Goal: Task Accomplishment & Management: Use online tool/utility

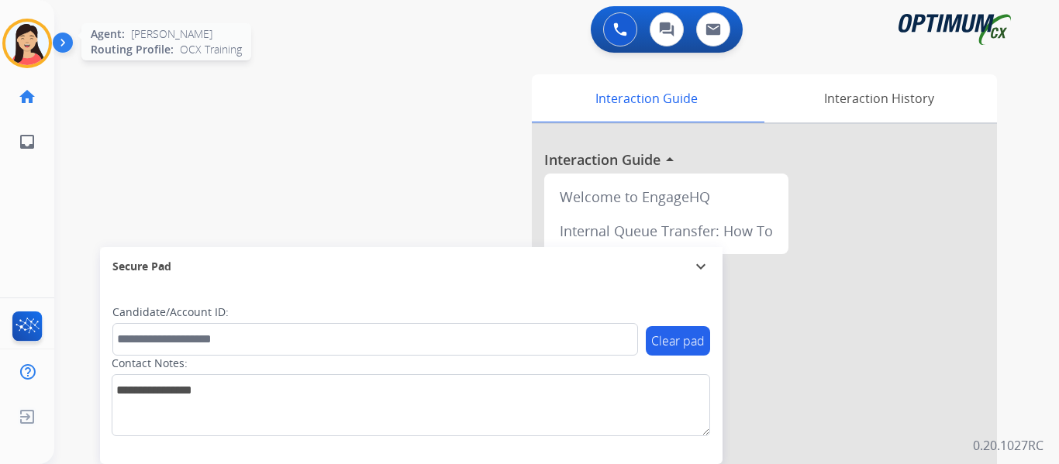
click at [39, 40] on img at bounding box center [26, 43] width 43 height 43
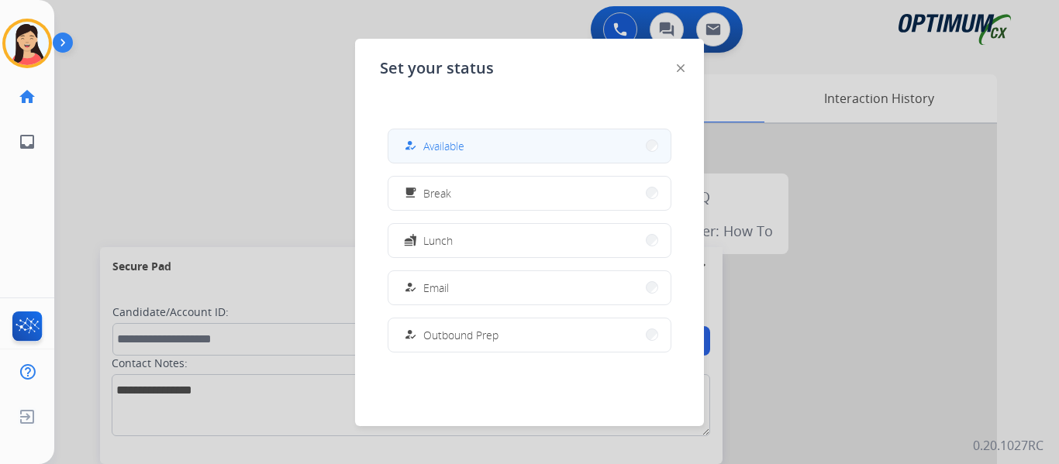
click at [503, 145] on button "how_to_reg Available" at bounding box center [530, 146] width 282 height 33
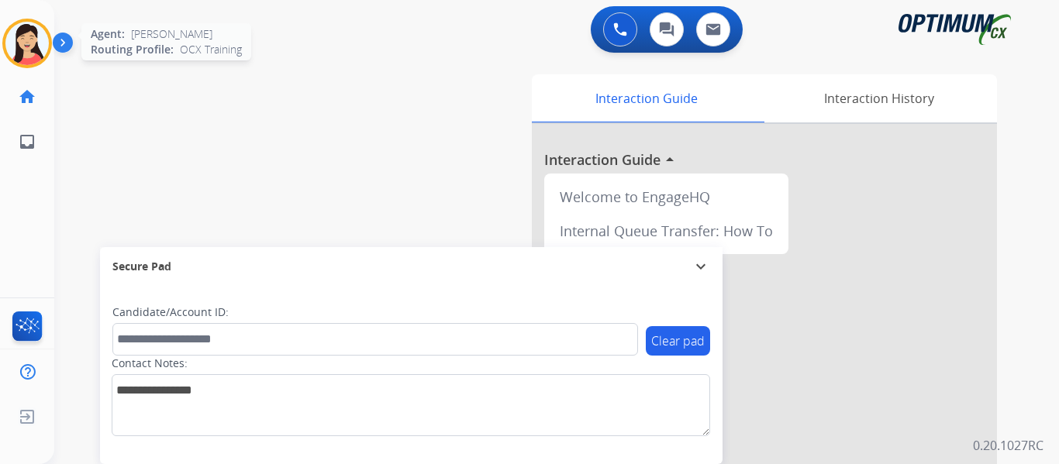
click at [29, 45] on img at bounding box center [26, 43] width 43 height 43
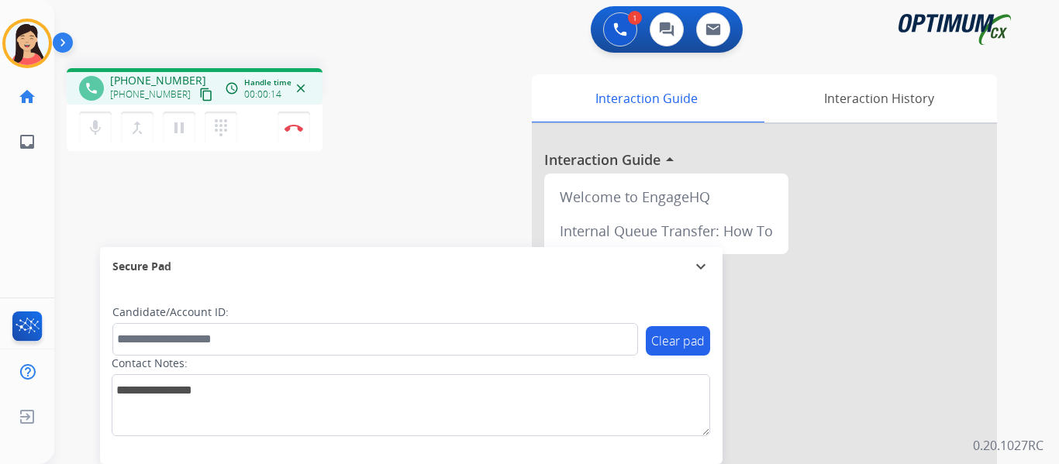
click at [199, 94] on mat-icon "content_copy" at bounding box center [206, 95] width 14 height 14
click at [123, 204] on div "phone [PHONE_NUMBER] [PHONE_NUMBER] content_copy access_time Call metrics Queue…" at bounding box center [538, 379] width 968 height 647
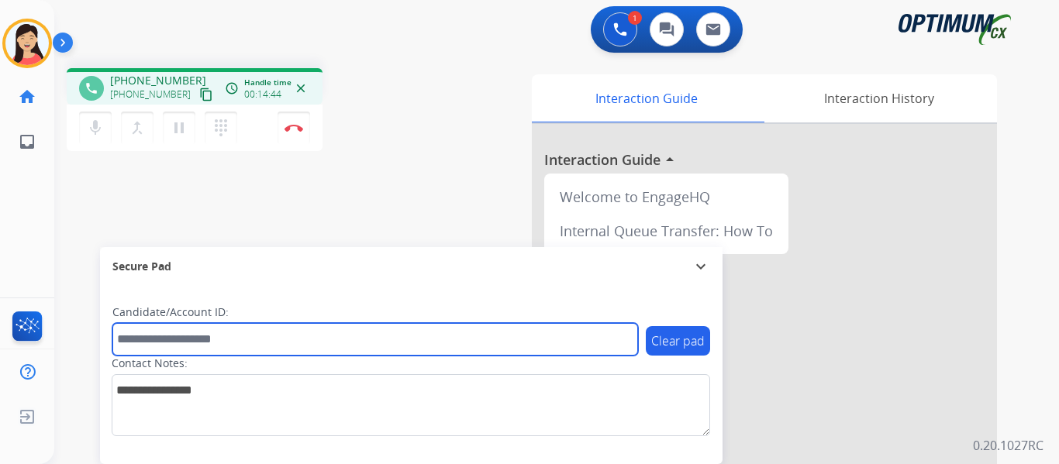
click at [190, 337] on input "text" at bounding box center [375, 339] width 526 height 33
paste input "*******"
type input "*******"
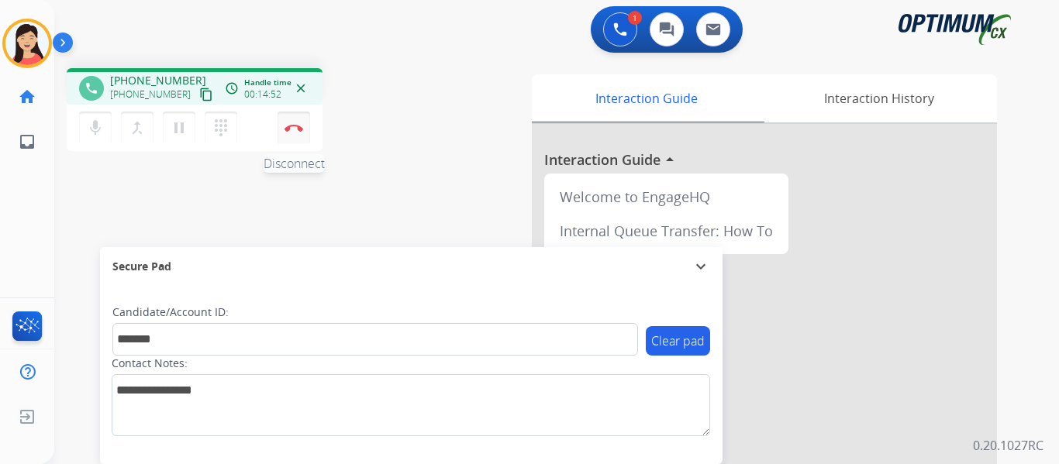
click at [299, 126] on img at bounding box center [294, 128] width 19 height 8
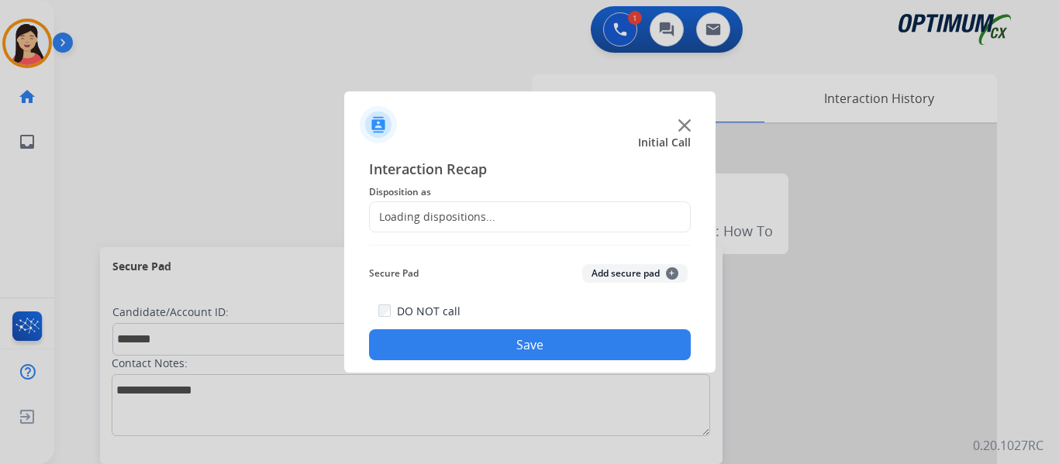
click at [609, 280] on button "Add secure pad +" at bounding box center [634, 273] width 105 height 19
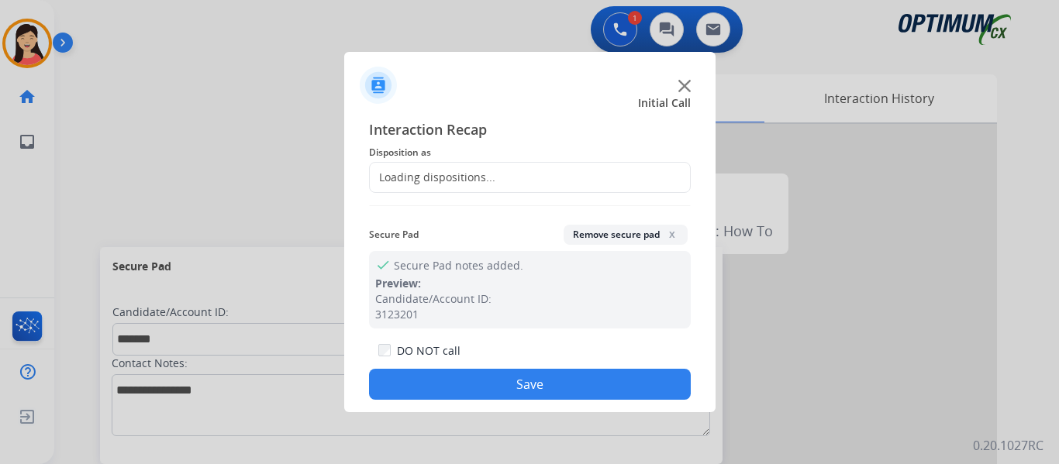
click at [469, 180] on div "Loading dispositions..." at bounding box center [433, 178] width 126 height 16
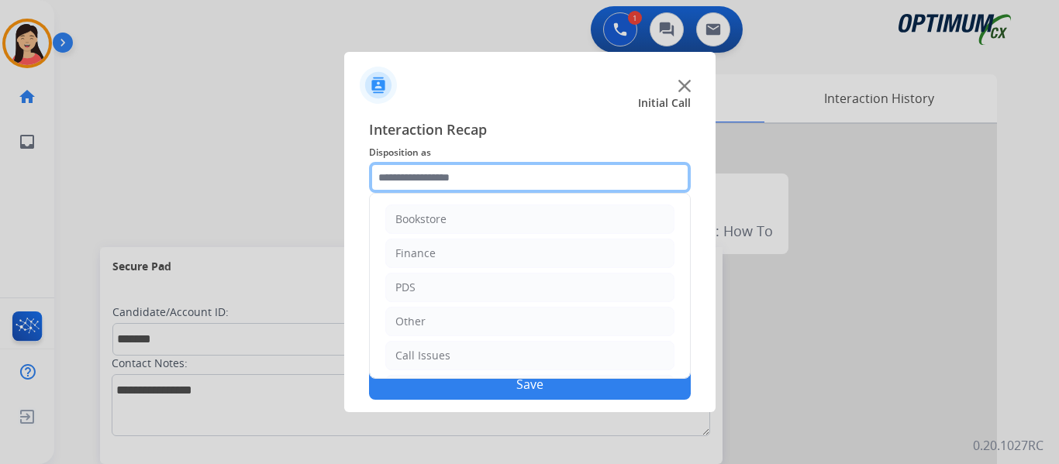
click at [470, 180] on input "text" at bounding box center [530, 177] width 322 height 31
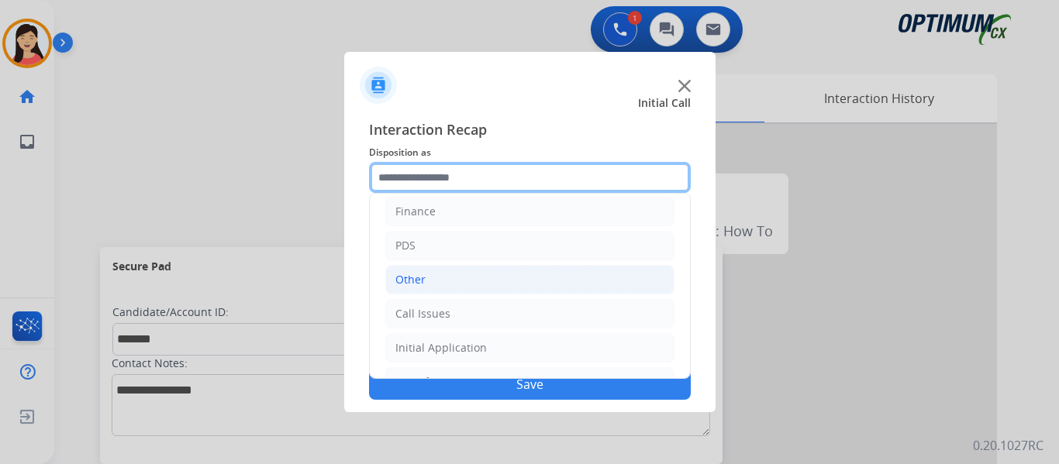
scroll to position [105, 0]
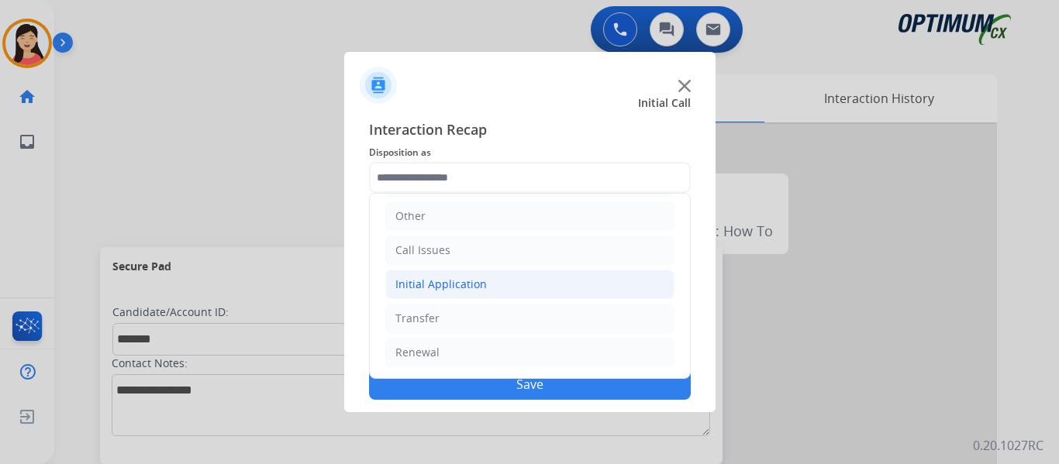
click at [457, 286] on div "Initial Application" at bounding box center [441, 285] width 92 height 16
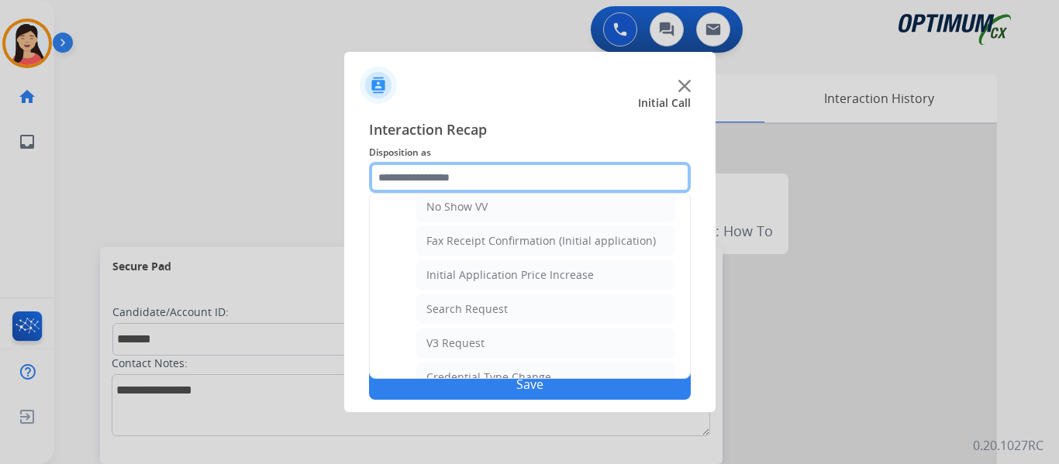
scroll to position [803, 0]
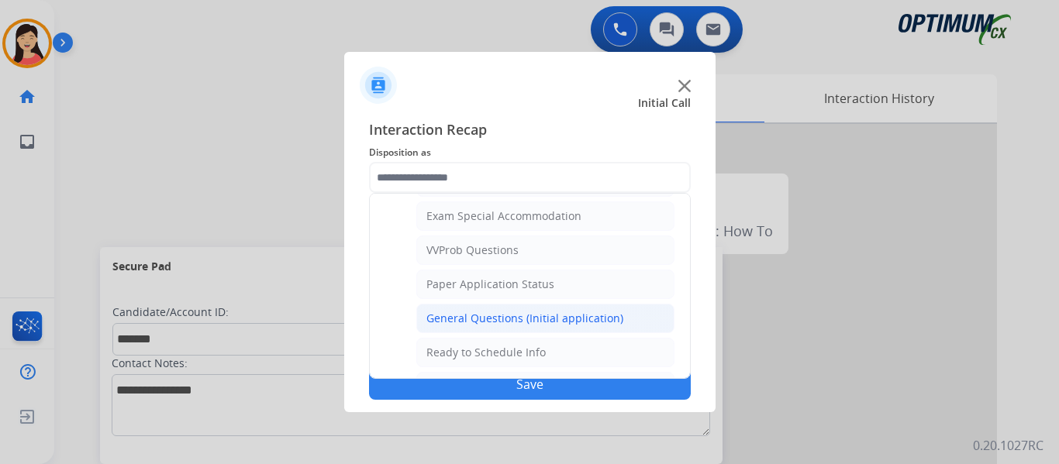
click at [520, 312] on div "General Questions (Initial application)" at bounding box center [524, 319] width 197 height 16
type input "**********"
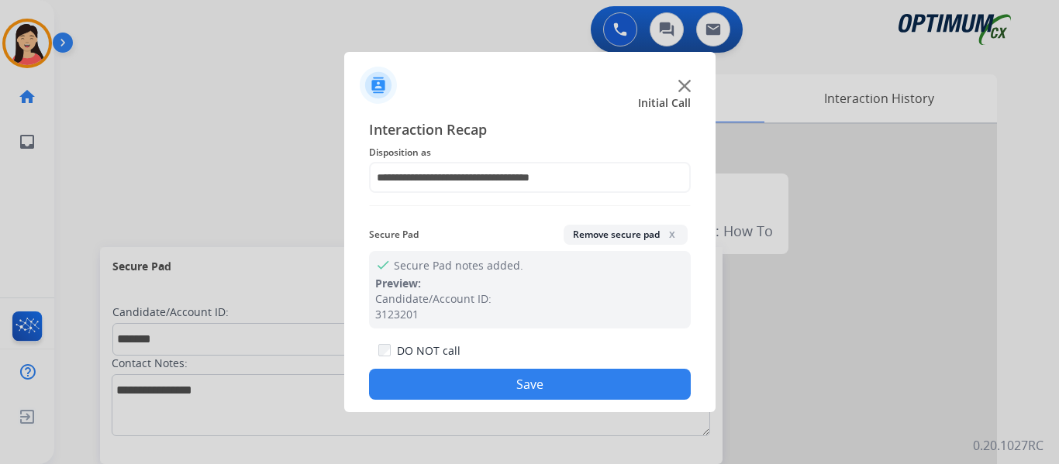
click at [587, 382] on button "Save" at bounding box center [530, 384] width 322 height 31
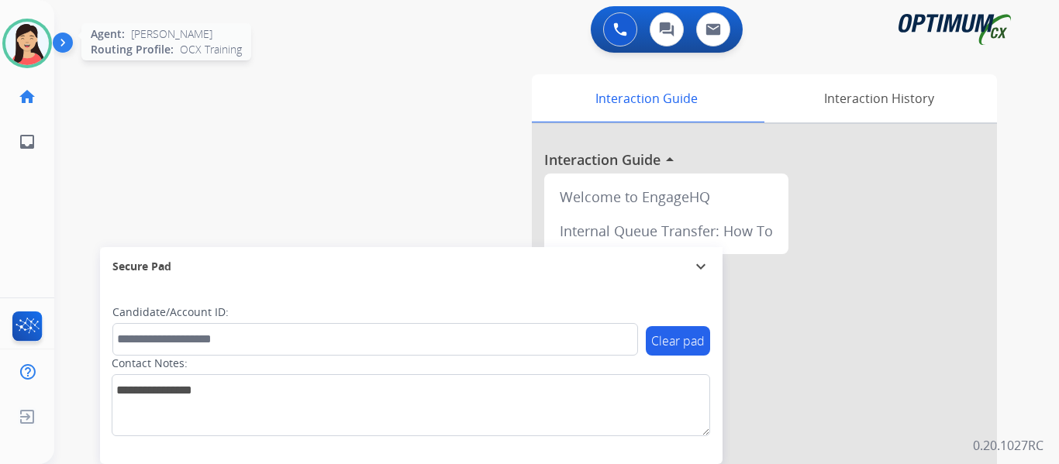
click at [29, 41] on img at bounding box center [26, 43] width 43 height 43
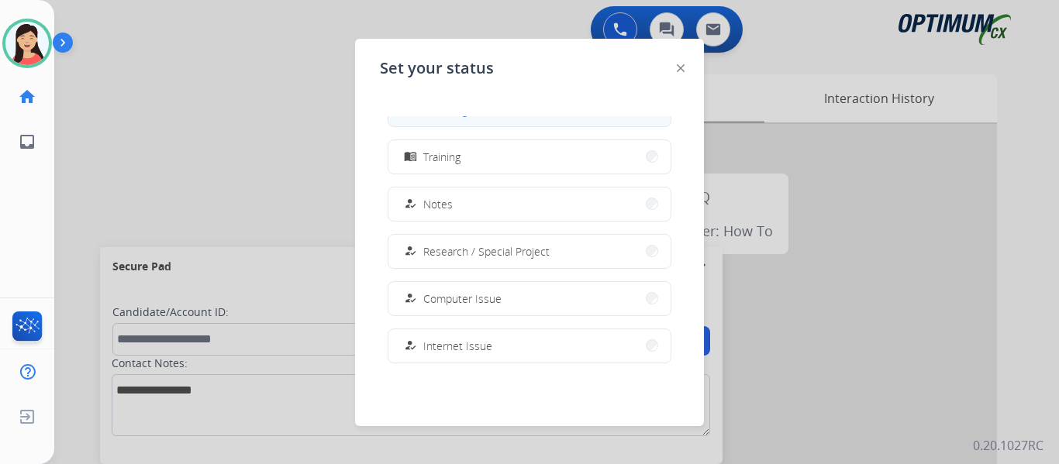
scroll to position [387, 0]
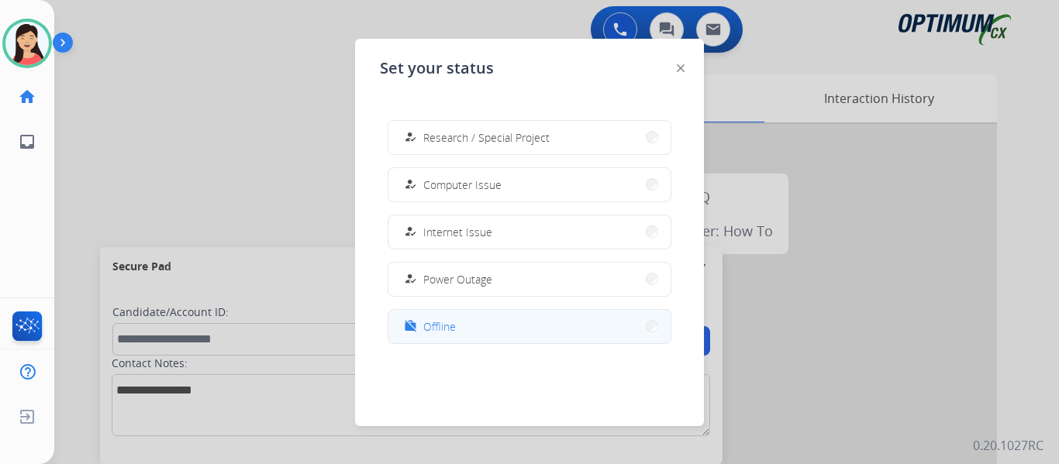
click at [492, 326] on button "work_off Offline" at bounding box center [530, 326] width 282 height 33
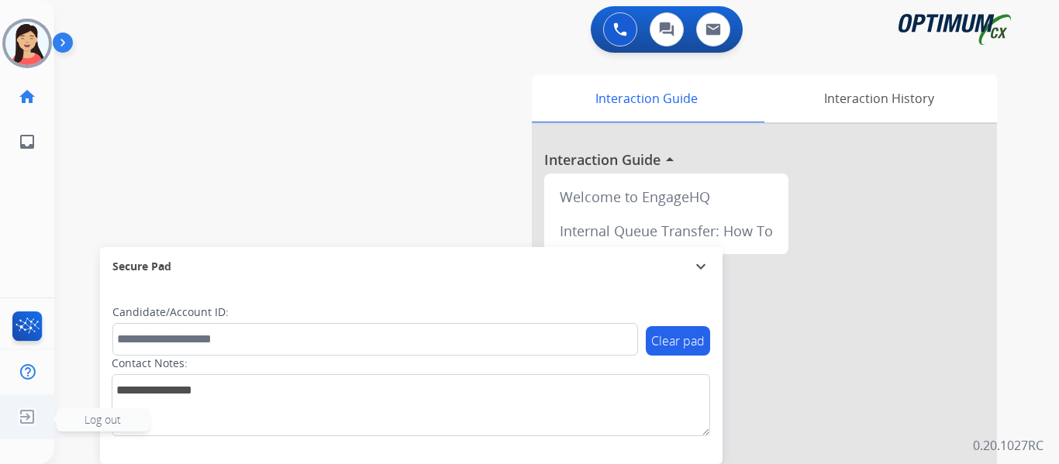
click at [32, 421] on img at bounding box center [27, 416] width 28 height 29
